Goal: Information Seeking & Learning: Learn about a topic

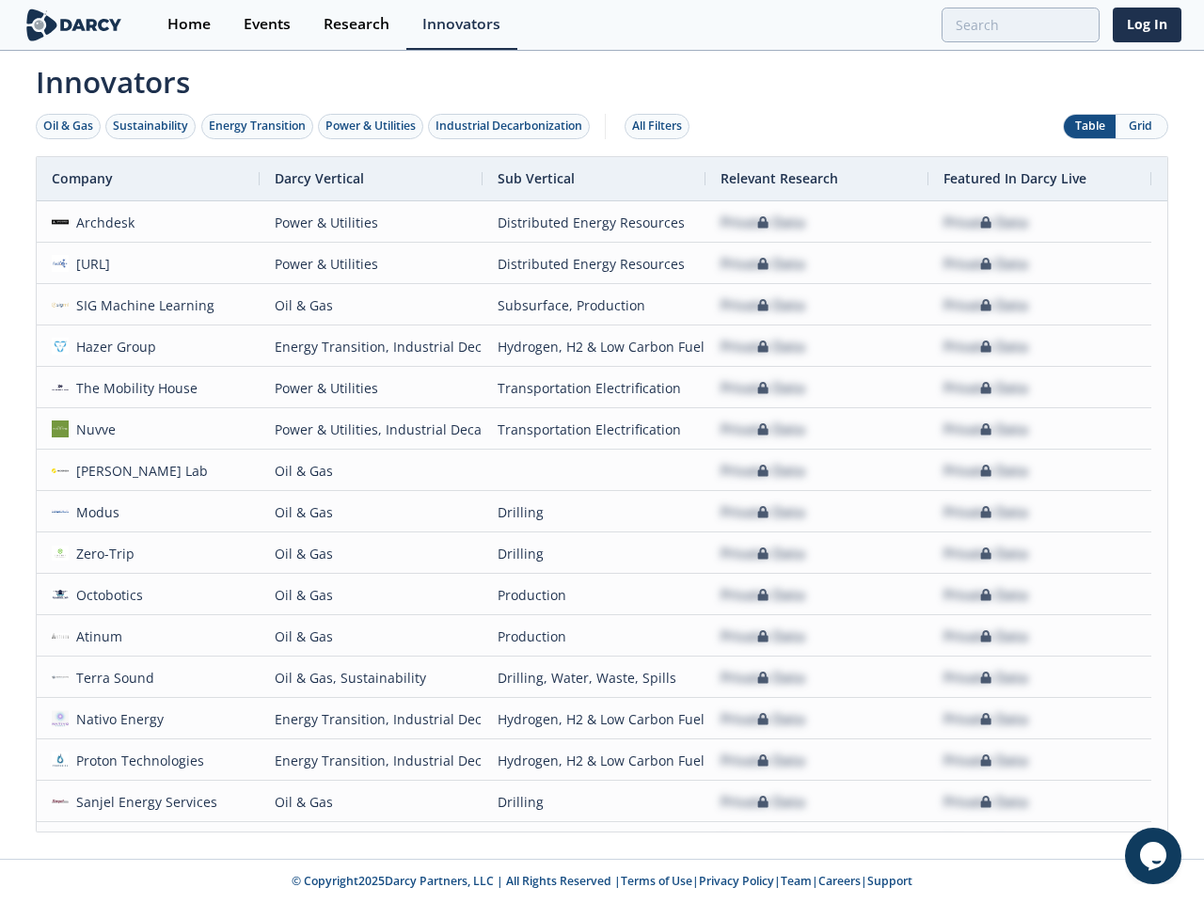
click at [69, 126] on div "Oil & Gas" at bounding box center [68, 126] width 50 height 17
click at [151, 126] on div "Sustainability" at bounding box center [150, 126] width 75 height 17
click at [258, 126] on div "Energy Transition" at bounding box center [257, 126] width 97 height 17
click at [372, 126] on div "Power & Utilities" at bounding box center [370, 126] width 90 height 17
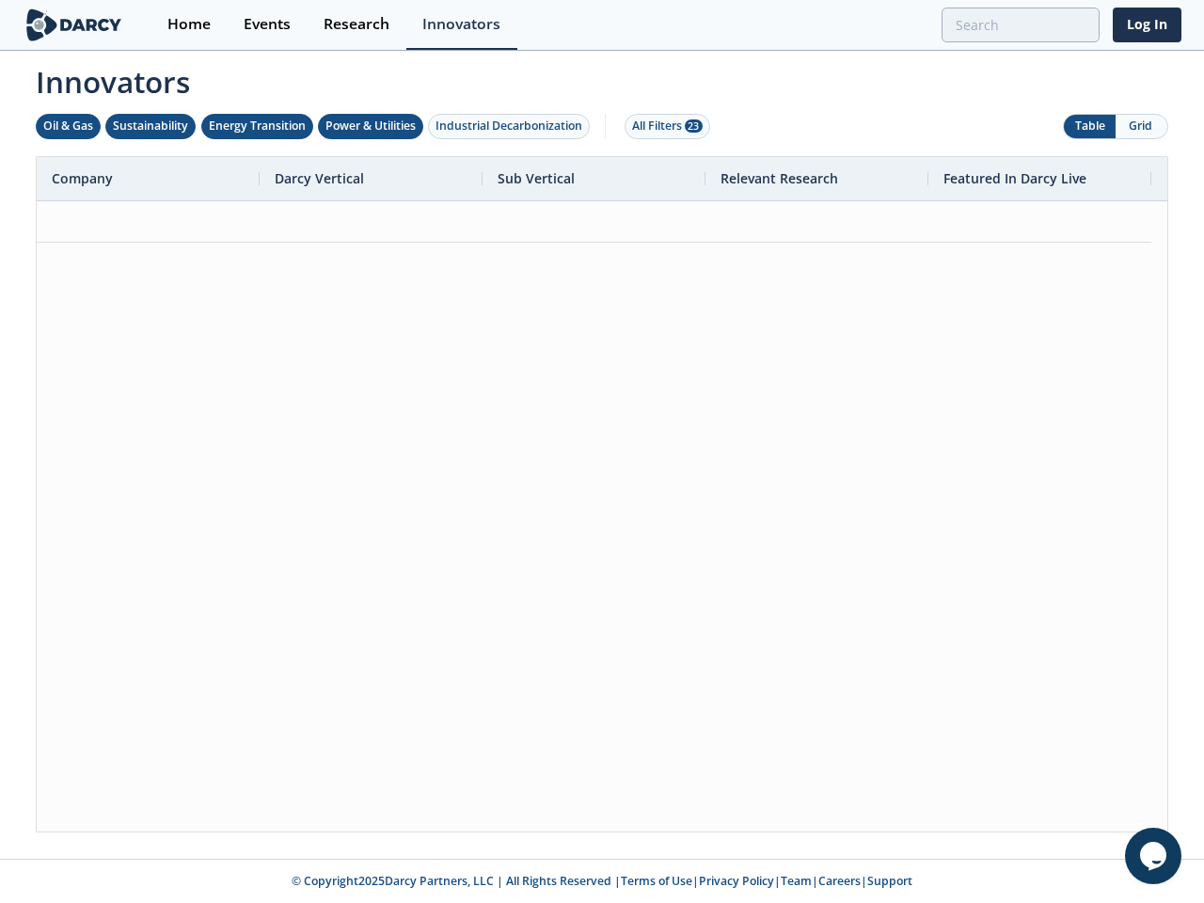
click at [513, 126] on div "Industrial Decarbonization" at bounding box center [508, 126] width 147 height 17
click at [662, 126] on div "All Filters 28" at bounding box center [667, 126] width 71 height 17
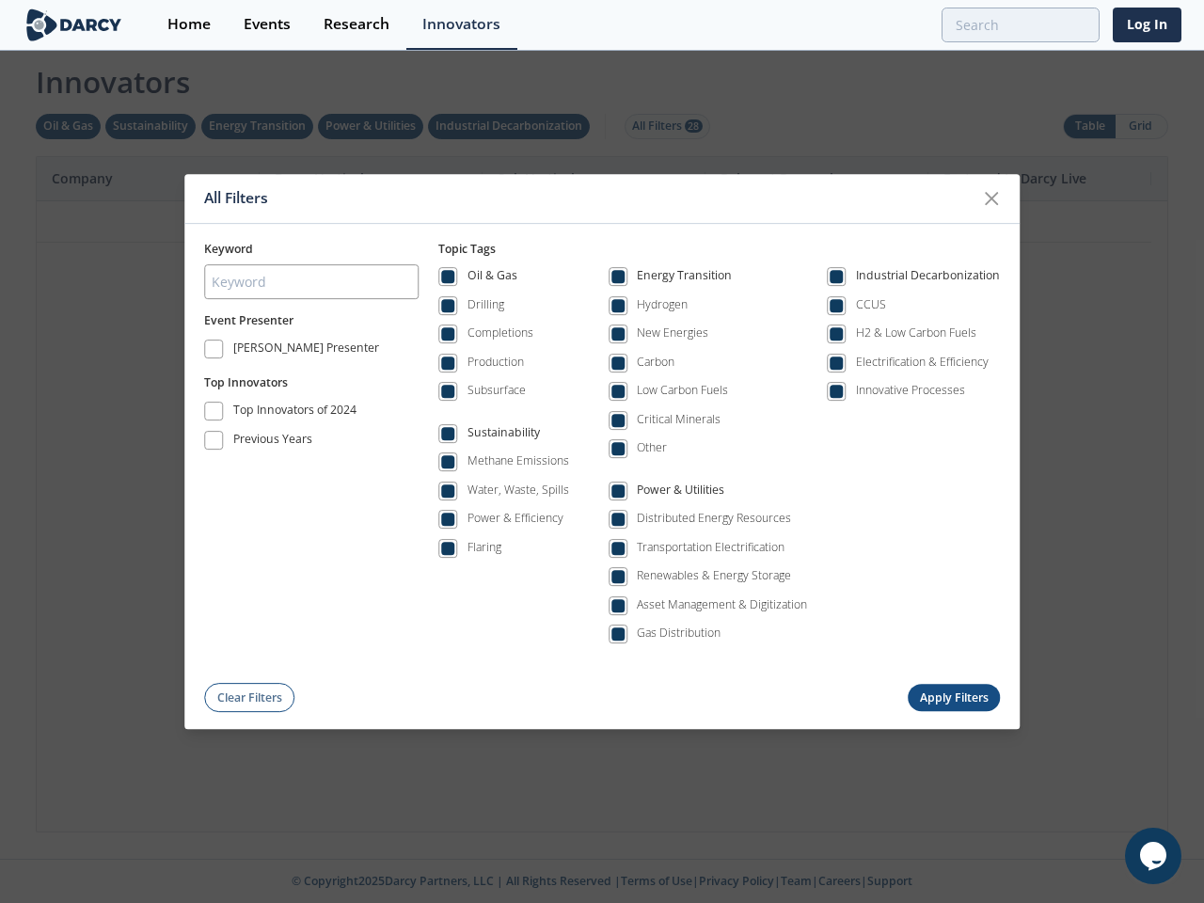
click at [1141, 126] on div "All Filters Keyword Event Presenter [PERSON_NAME] Presenter Top Innovators Top …" at bounding box center [602, 451] width 1204 height 903
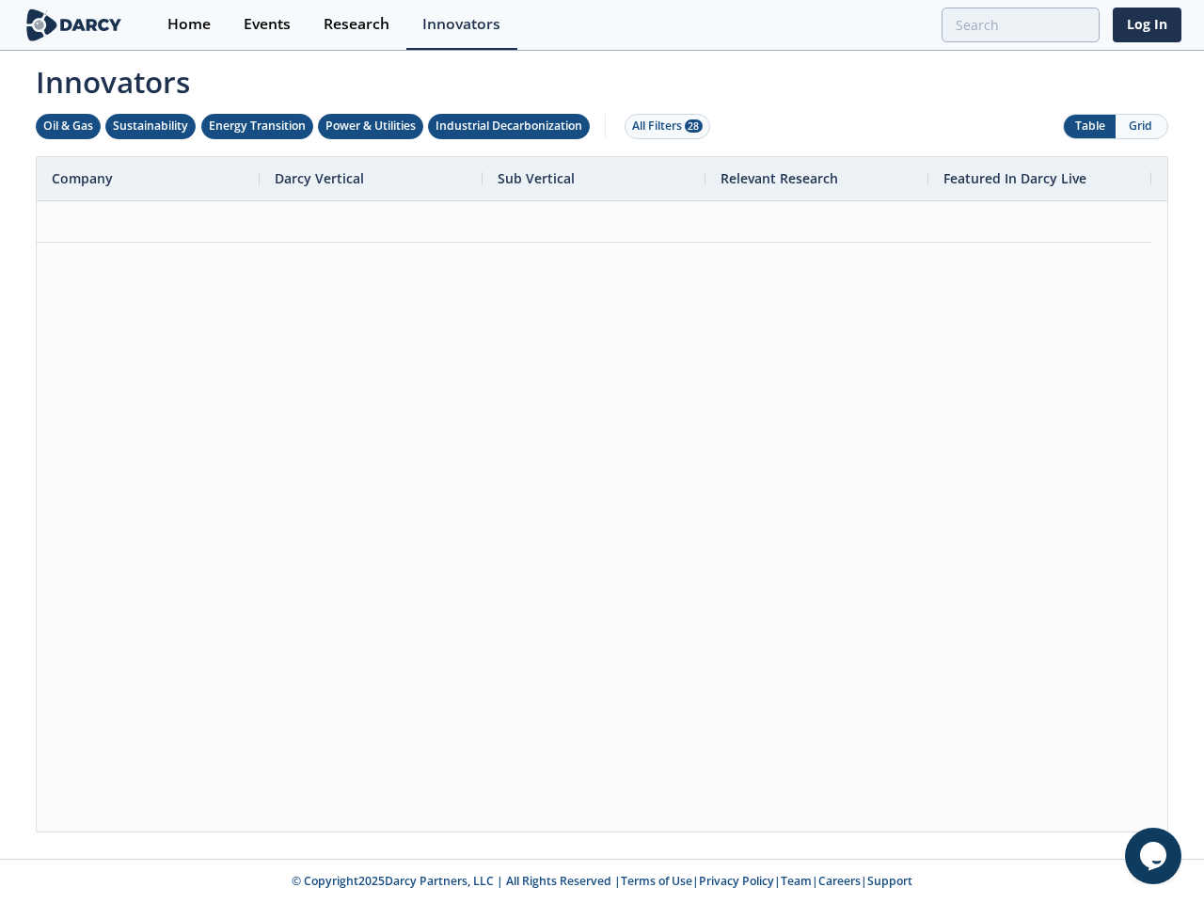
click at [602, 494] on div at bounding box center [602, 516] width 1130 height 630
